Goal: Contribute content: Add original content to the website for others to see

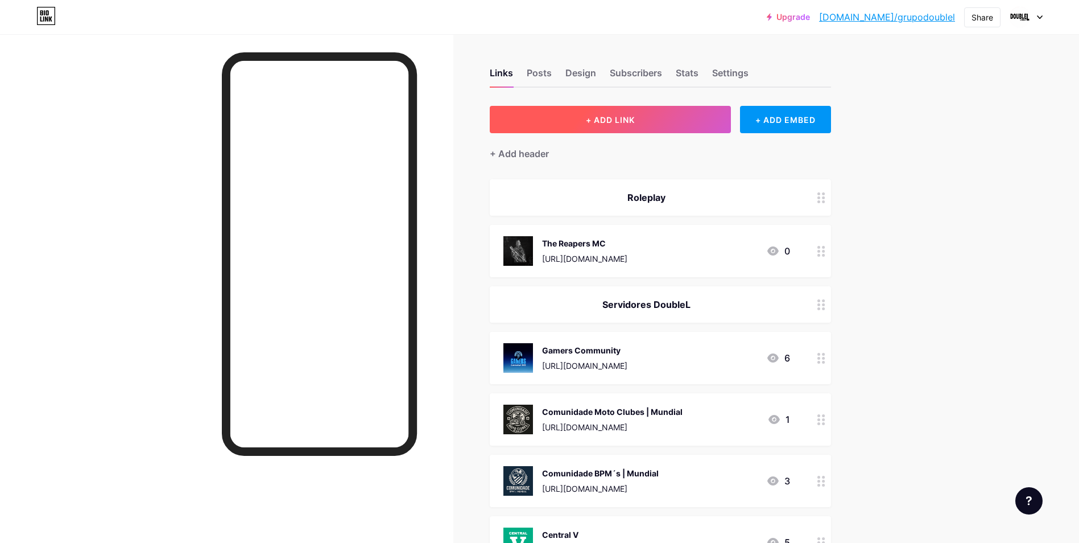
click at [645, 124] on button "+ ADD LINK" at bounding box center [611, 119] width 242 height 27
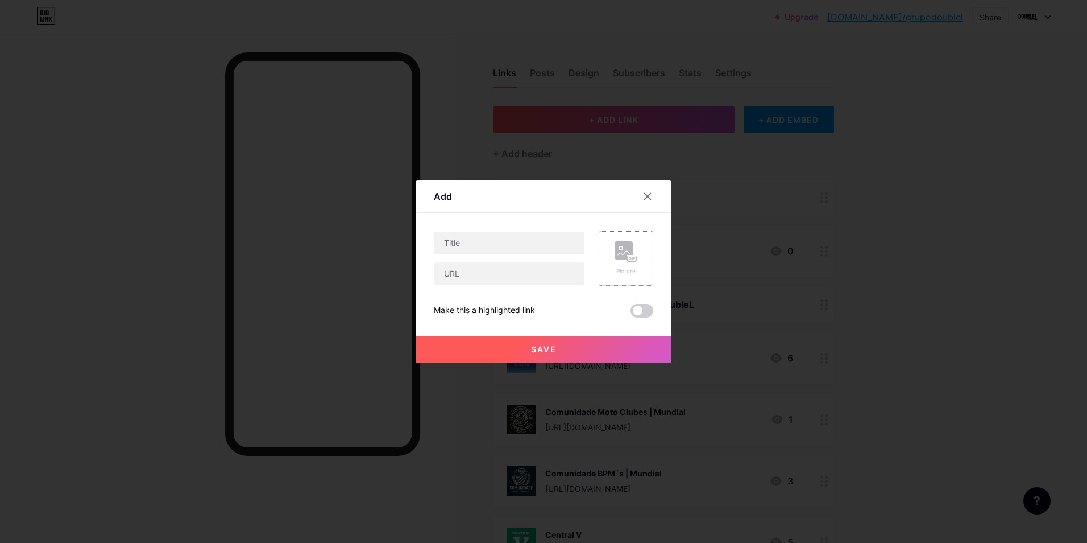
click at [643, 260] on div "Picture" at bounding box center [626, 258] width 55 height 55
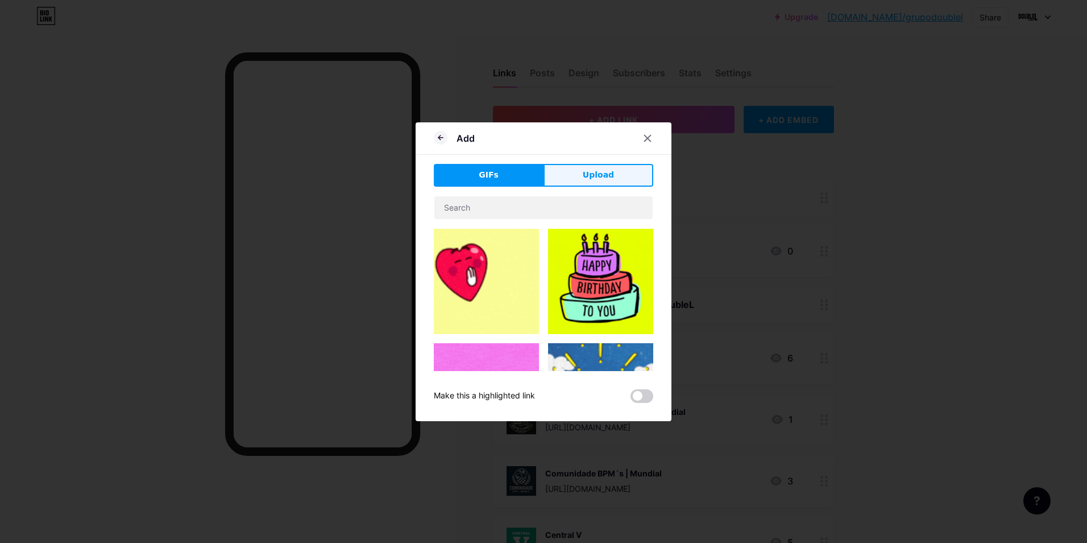
click at [593, 177] on span "Upload" at bounding box center [598, 175] width 31 height 12
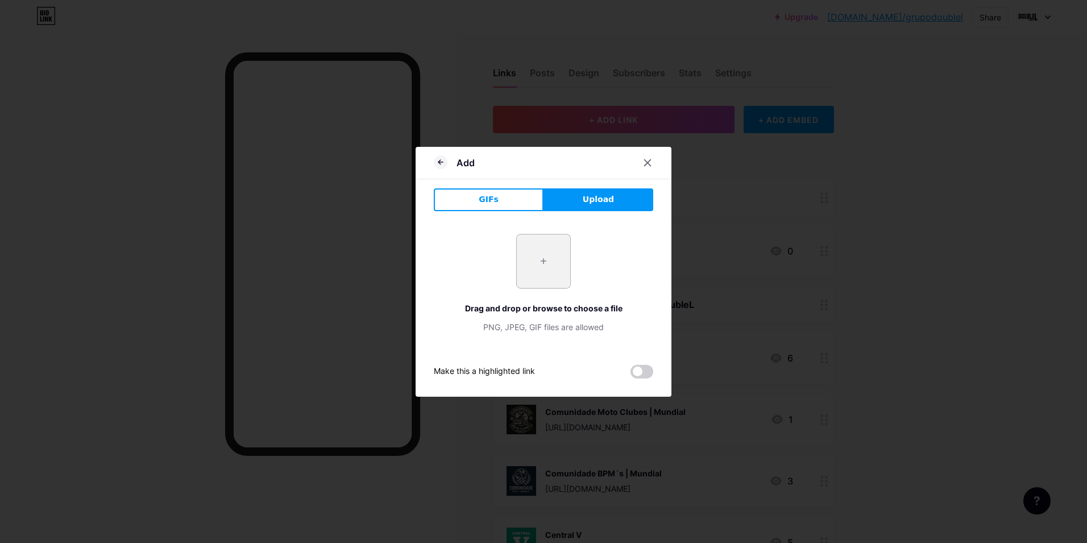
click at [539, 267] on input "file" at bounding box center [543, 260] width 53 height 53
type input "C:\fakepath\1200px-Brasao_CBM_SP.png"
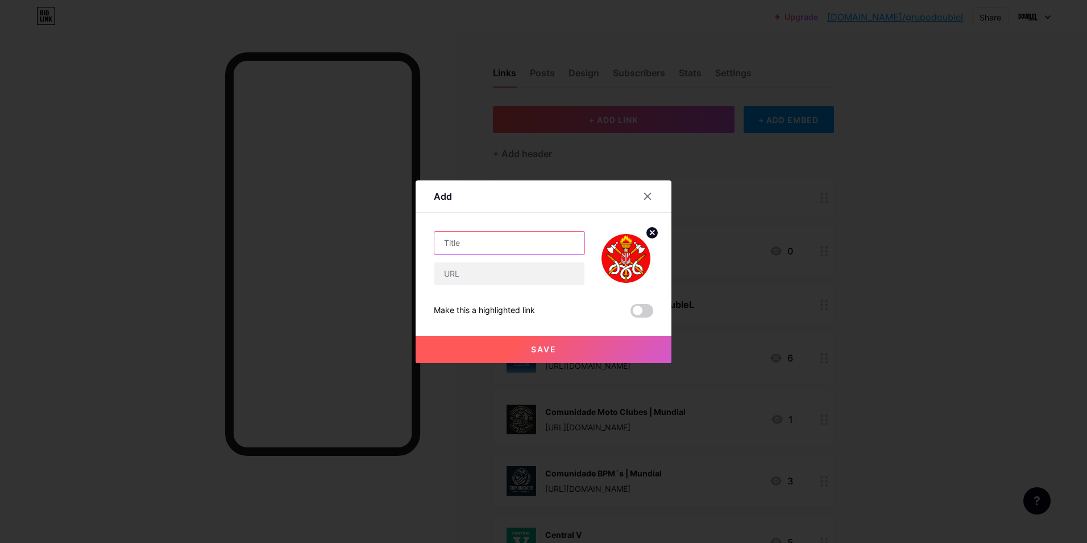
click at [518, 242] on input "text" at bounding box center [509, 242] width 150 height 23
paste input "18° GB RP | Virtual"
type input "18° GB RP | Virtual"
click at [507, 272] on input "text" at bounding box center [509, 273] width 150 height 23
paste input "[URL][DOMAIN_NAME]"
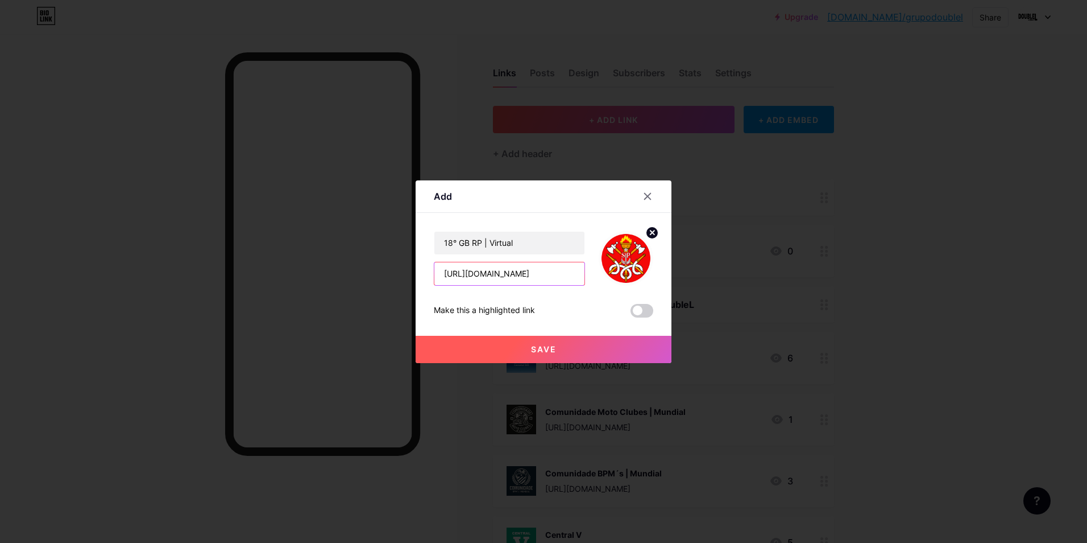
type input "[URL][DOMAIN_NAME]"
click at [605, 292] on div "18° GB RP | Virtual [URL][DOMAIN_NAME] Make this a highlighted link Save" at bounding box center [544, 274] width 220 height 86
click at [557, 354] on button "Save" at bounding box center [544, 349] width 256 height 27
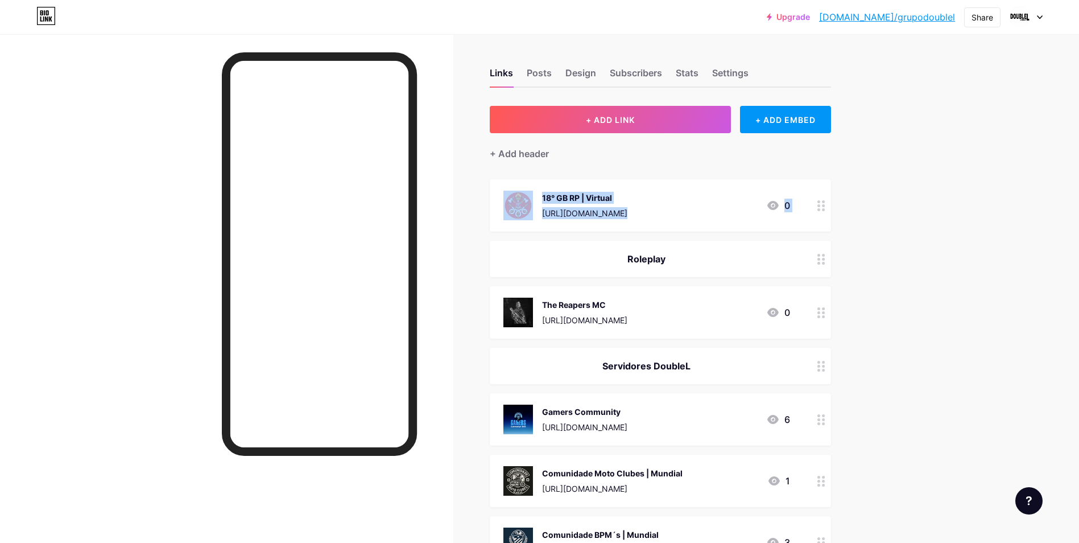
drag, startPoint x: 501, startPoint y: 199, endPoint x: 506, endPoint y: 274, distance: 74.7
click at [977, 210] on div "Upgrade [DOMAIN_NAME]/grupod... [DOMAIN_NAME]/grupodoublel Share Switch account…" at bounding box center [539, 551] width 1079 height 1103
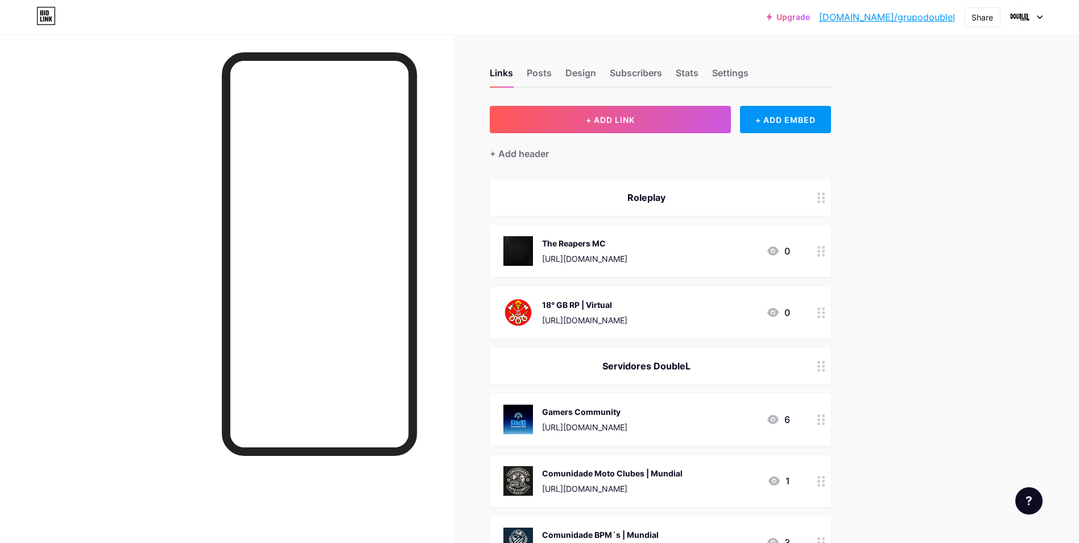
click at [589, 252] on div "[URL][DOMAIN_NAME]" at bounding box center [584, 258] width 85 height 12
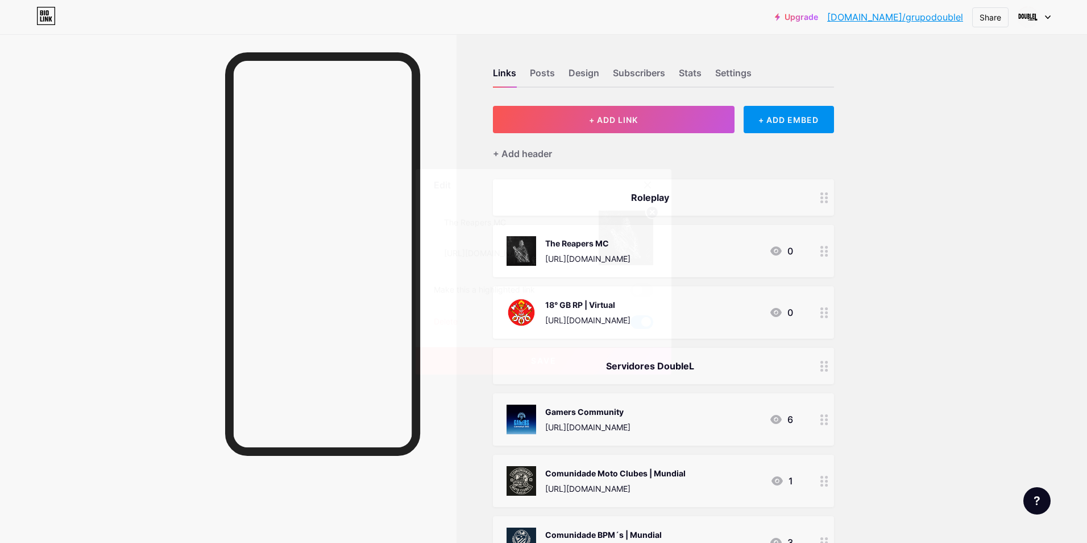
click at [647, 183] on icon at bounding box center [647, 184] width 9 height 9
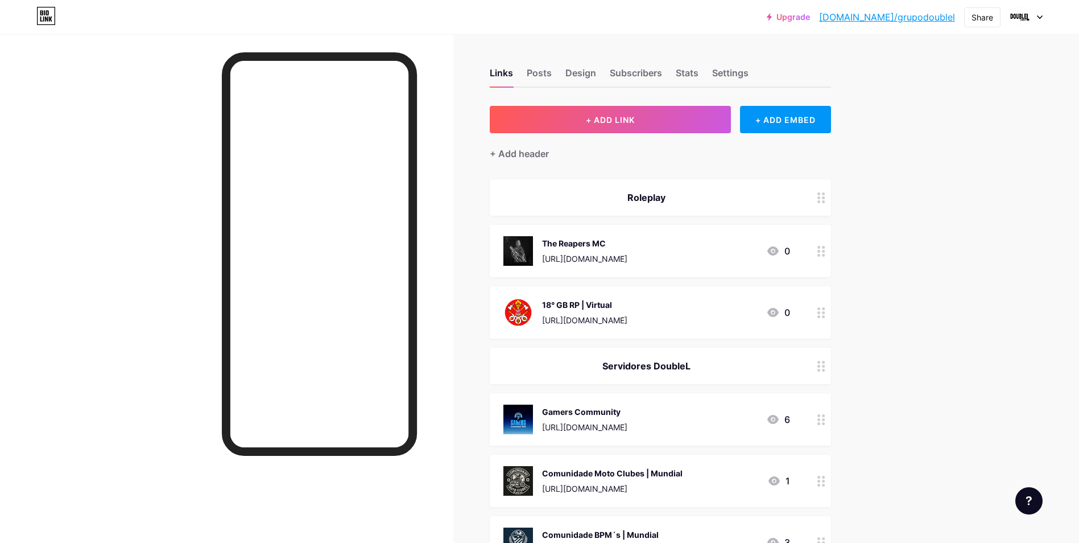
click at [622, 413] on div "Gamers Community" at bounding box center [584, 411] width 85 height 12
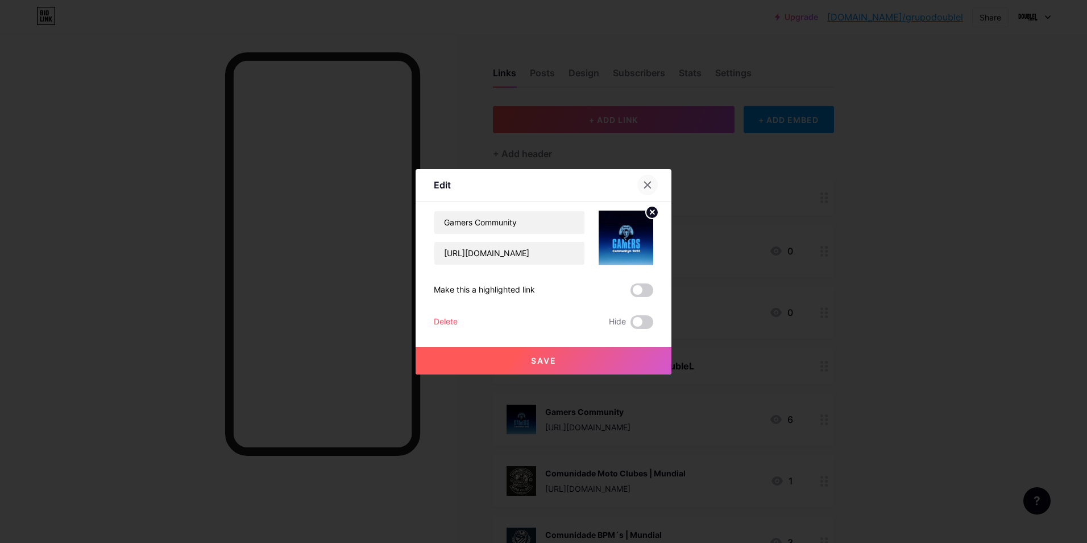
click at [649, 180] on icon at bounding box center [647, 184] width 9 height 9
